Goal: Task Accomplishment & Management: Manage account settings

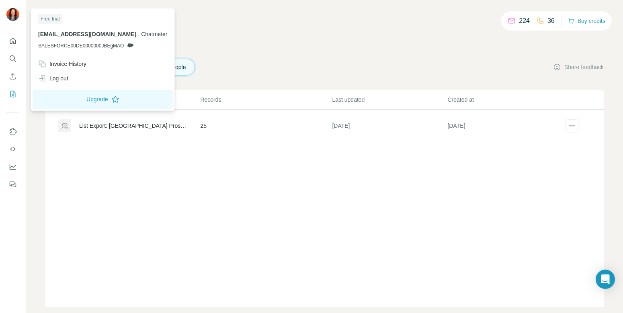
click at [7, 14] on img at bounding box center [12, 14] width 13 height 13
click at [15, 93] on icon "My lists" at bounding box center [14, 93] width 4 height 5
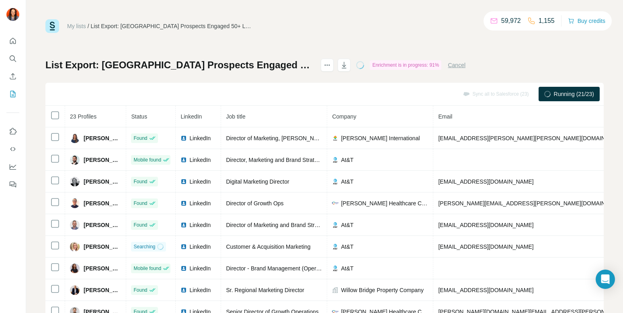
click at [80, 25] on link "My lists" at bounding box center [76, 26] width 19 height 6
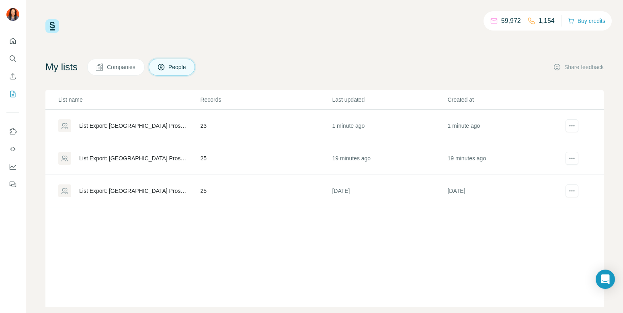
click at [163, 122] on div "List Export: Dallas Prospects Engaged 50+ Locations - 29/08/2025 17:30" at bounding box center [132, 126] width 107 height 8
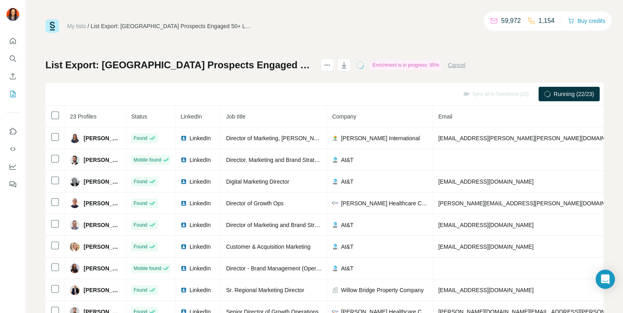
click at [80, 25] on link "My lists" at bounding box center [76, 26] width 19 height 6
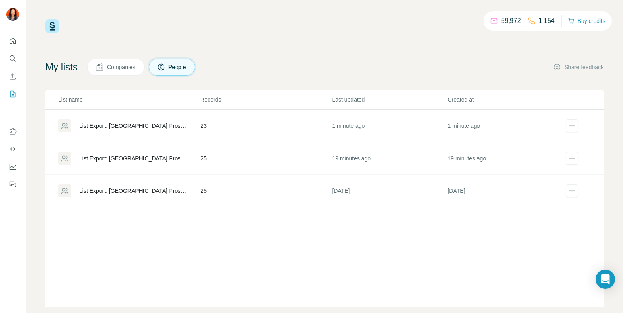
click at [355, 252] on div "List name Records Last updated Created at List Export: Dallas Prospects Engaged…" at bounding box center [324, 198] width 558 height 217
